Goal: Transaction & Acquisition: Purchase product/service

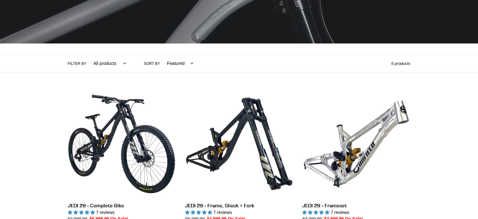
scroll to position [94, 0]
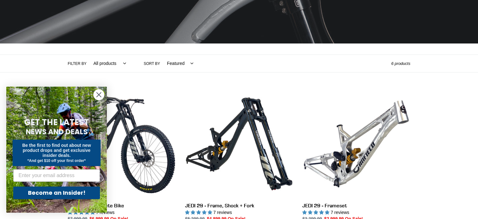
click at [99, 95] on icon "Close dialog" at bounding box center [99, 94] width 4 height 4
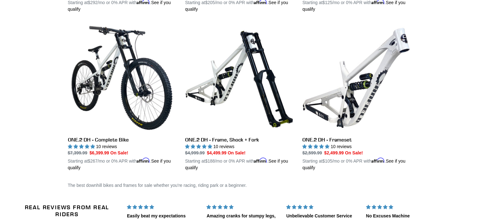
scroll to position [315, 0]
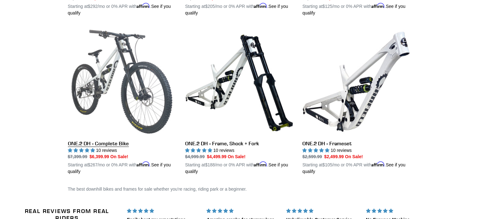
click at [102, 88] on link "ONE.2 DH - Complete Bike" at bounding box center [122, 100] width 108 height 147
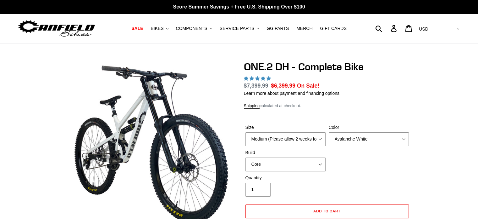
select select "highest-rating"
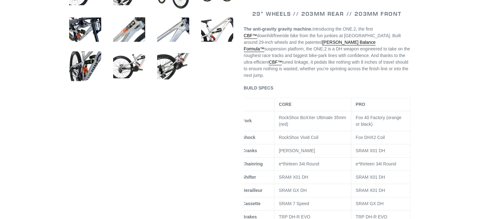
scroll to position [220, 0]
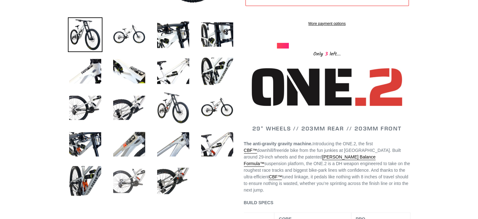
click at [130, 178] on img at bounding box center [129, 180] width 35 height 35
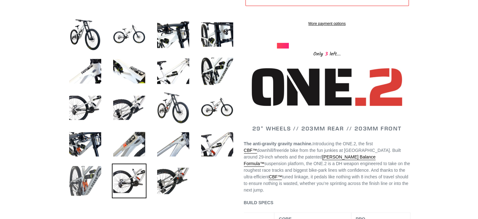
click at [91, 187] on img at bounding box center [85, 180] width 35 height 35
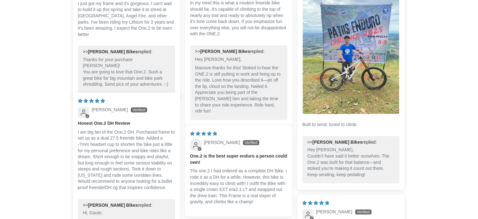
scroll to position [1636, 0]
